Goal: Information Seeking & Learning: Learn about a topic

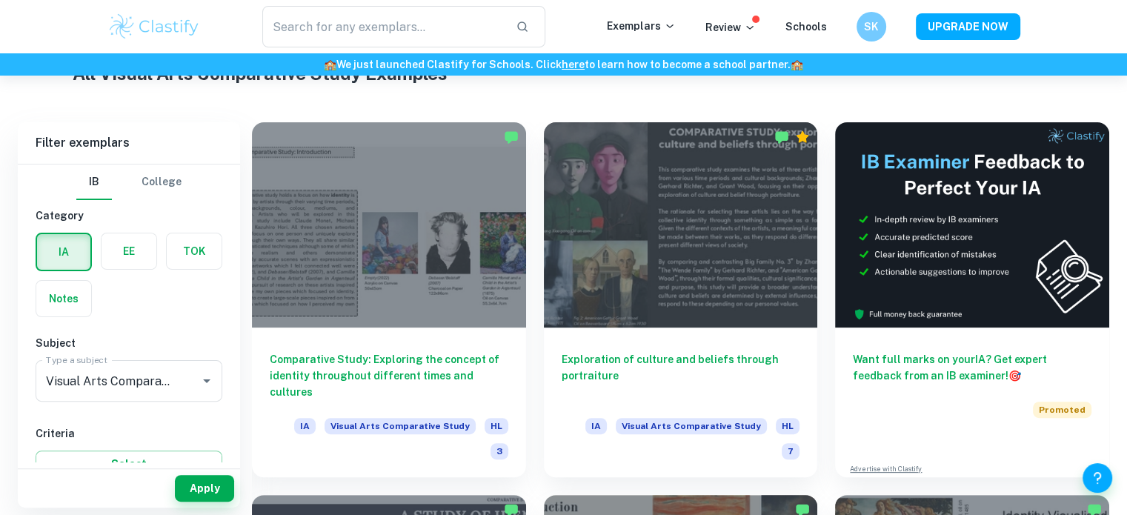
scroll to position [305, 0]
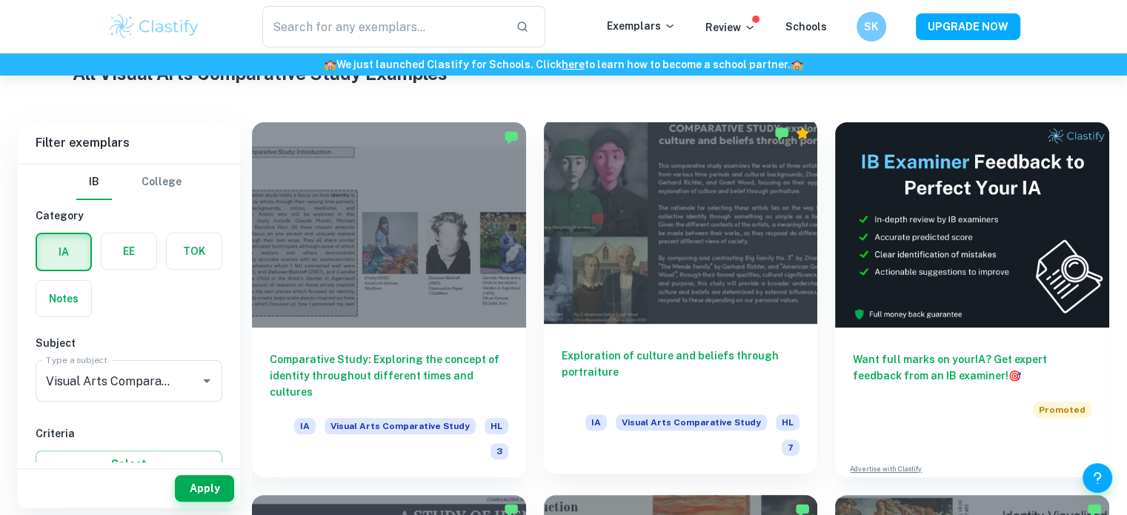
click at [663, 352] on h6 "Exploration of culture and beliefs through portraiture" at bounding box center [681, 372] width 239 height 49
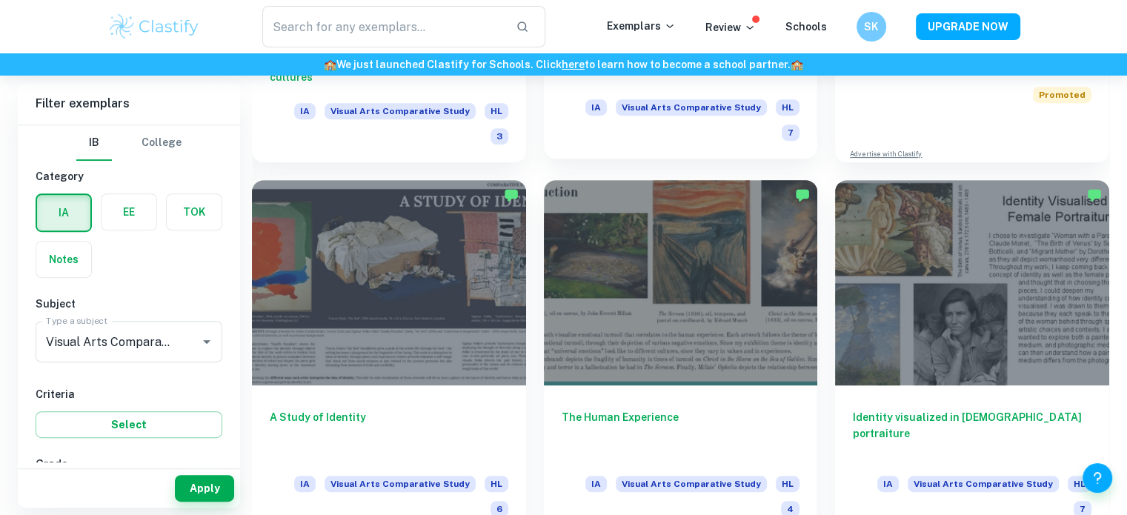
scroll to position [690, 0]
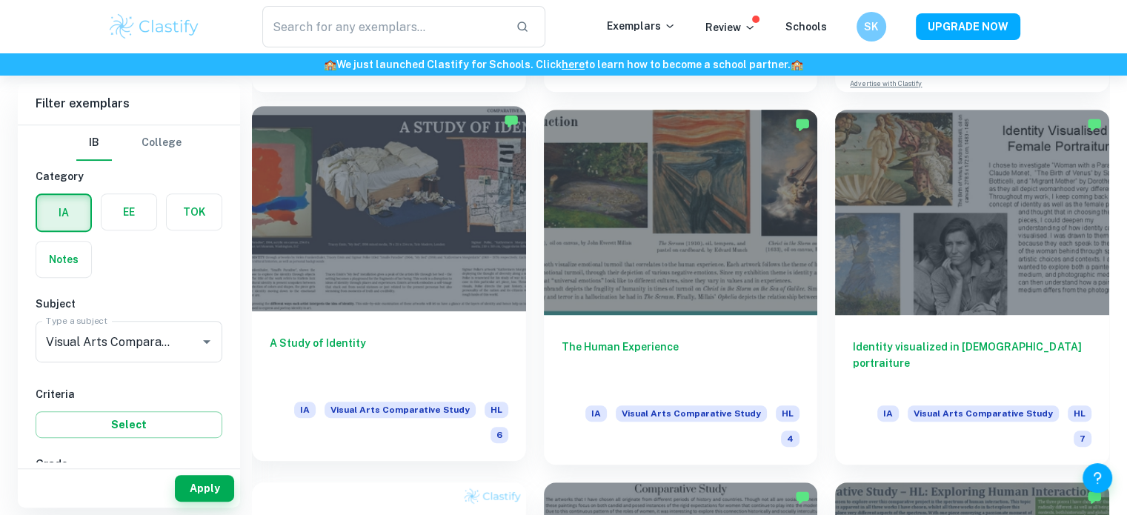
click at [348, 335] on h6 "A Study of Identity" at bounding box center [389, 359] width 239 height 49
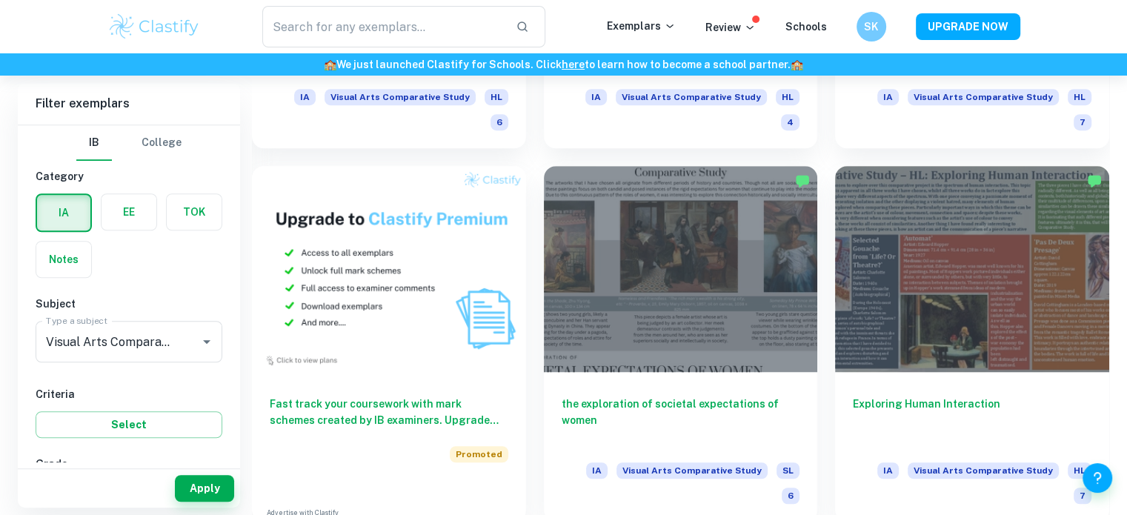
scroll to position [1007, 0]
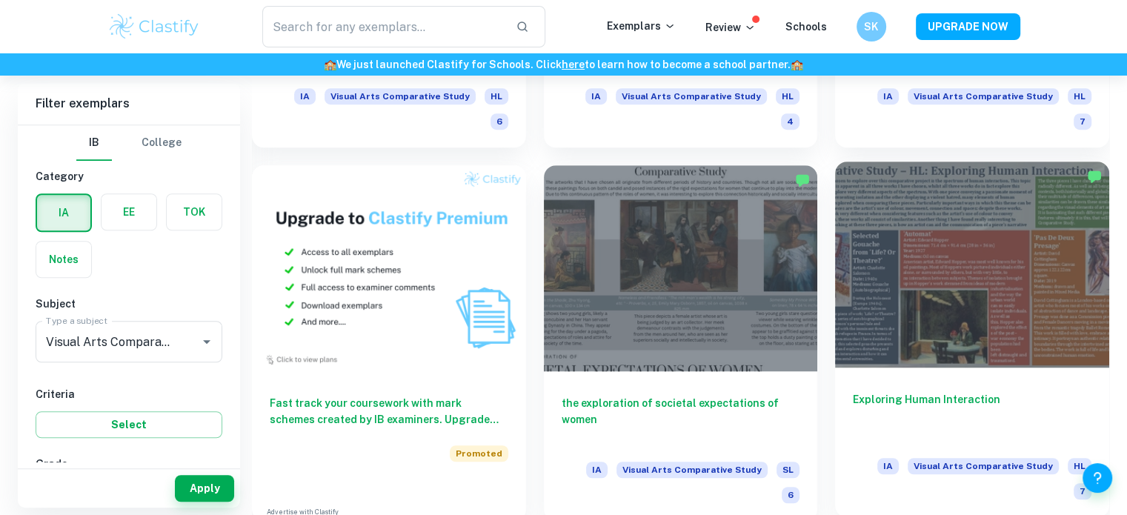
click at [958, 391] on h6 "Exploring Human Interaction" at bounding box center [972, 415] width 239 height 49
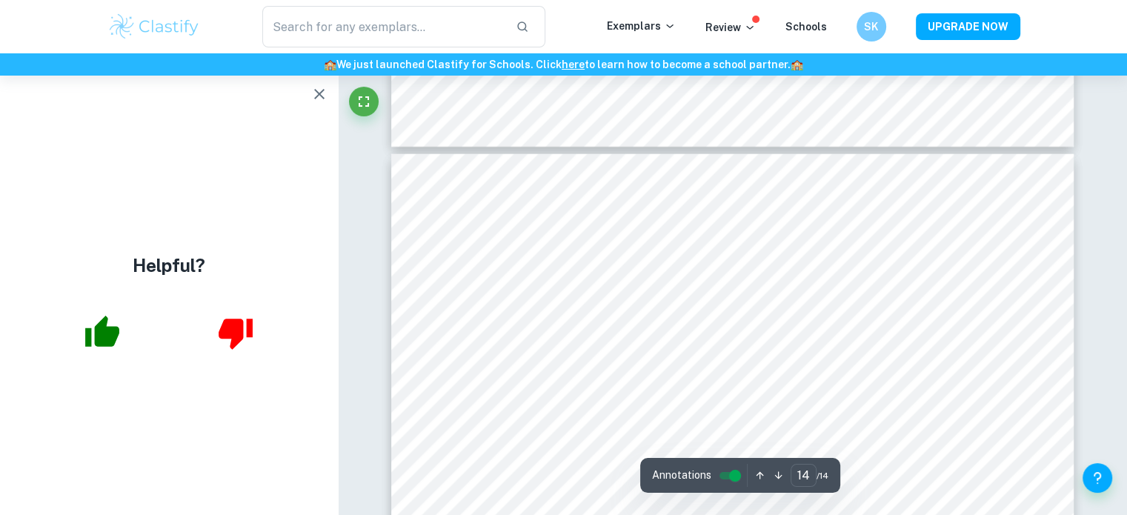
scroll to position [5494, 0]
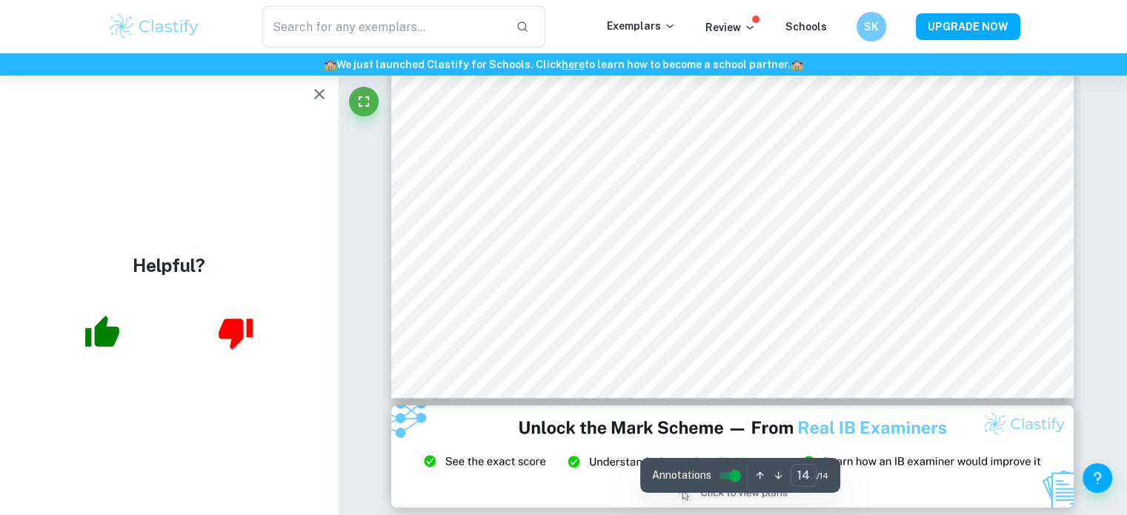
click at [716, 435] on div at bounding box center [732, 261] width 683 height 494
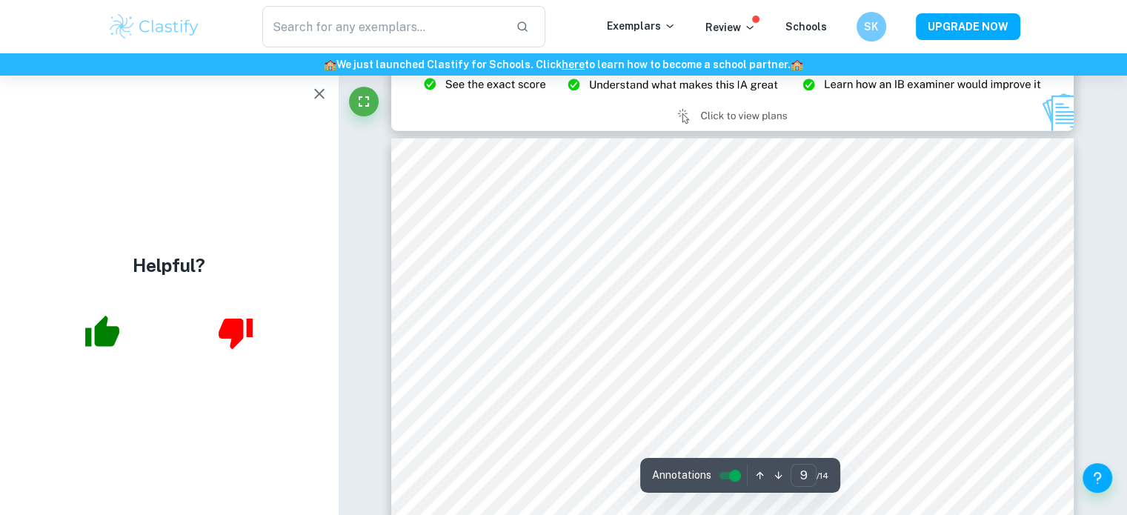
type input "8"
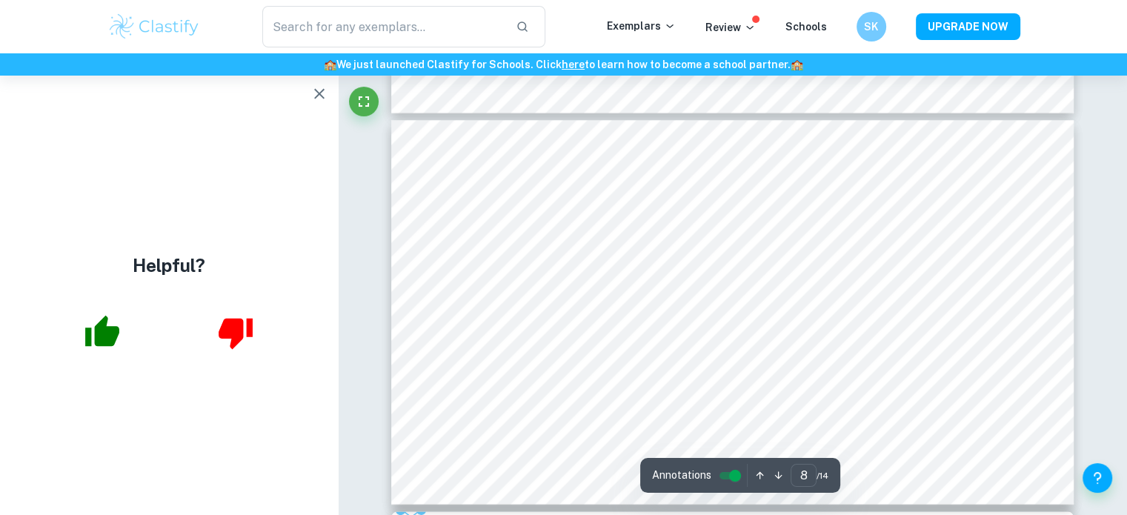
scroll to position [2923, 0]
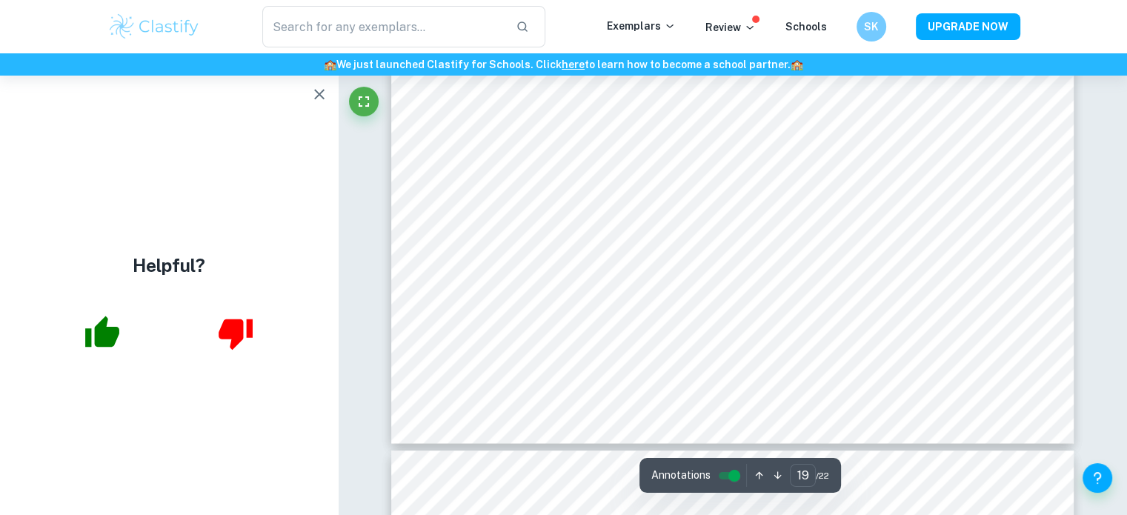
scroll to position [7513, 0]
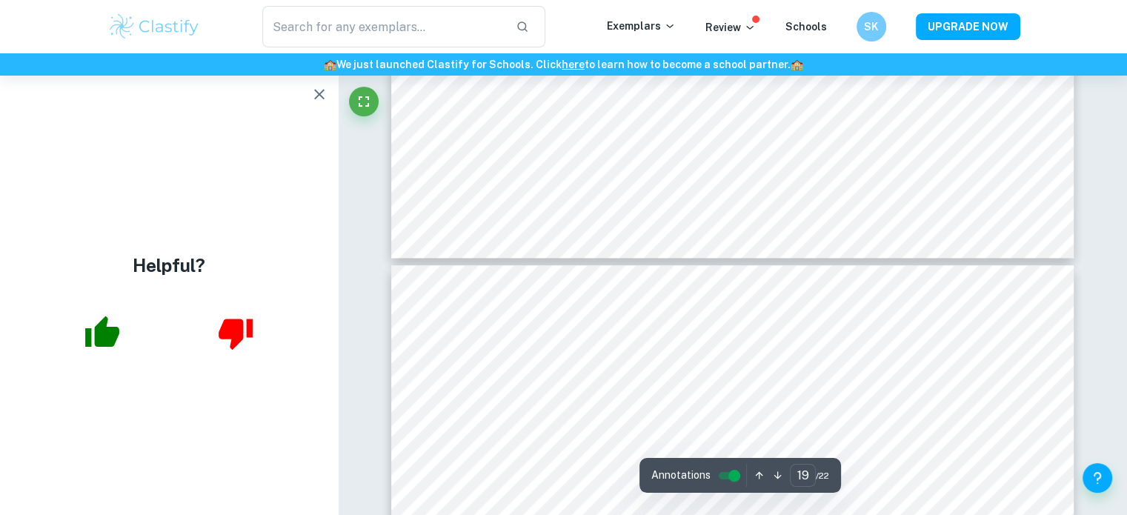
type input "18"
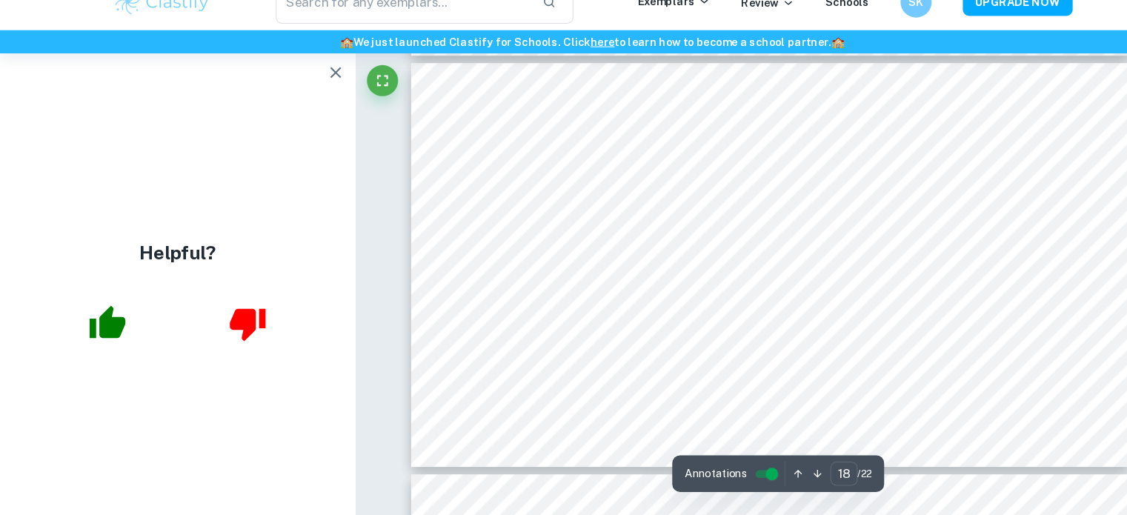
scroll to position [7098, 0]
